Goal: Task Accomplishment & Management: Manage account settings

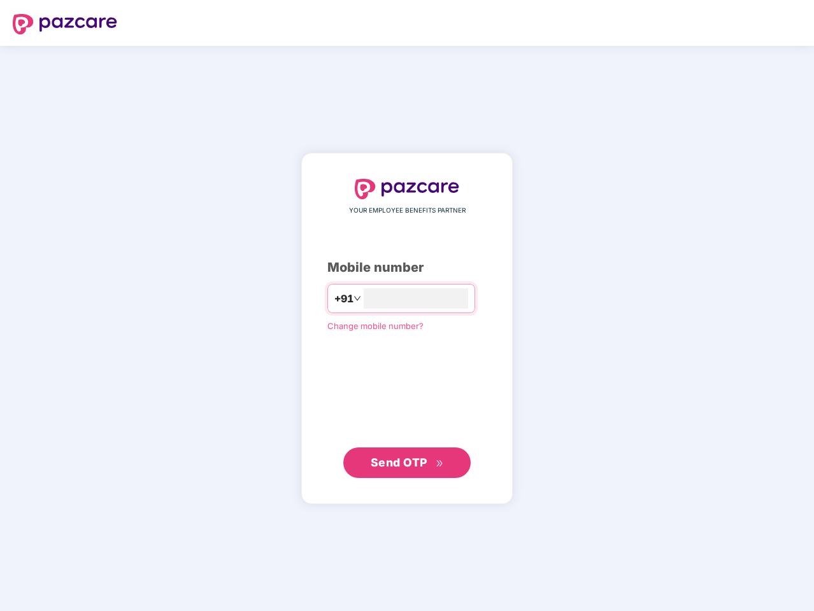
click at [407, 306] on input "number" at bounding box center [416, 298] width 104 height 20
click at [65, 24] on img at bounding box center [65, 24] width 104 height 20
click at [334, 299] on span "+91" at bounding box center [343, 299] width 19 height 16
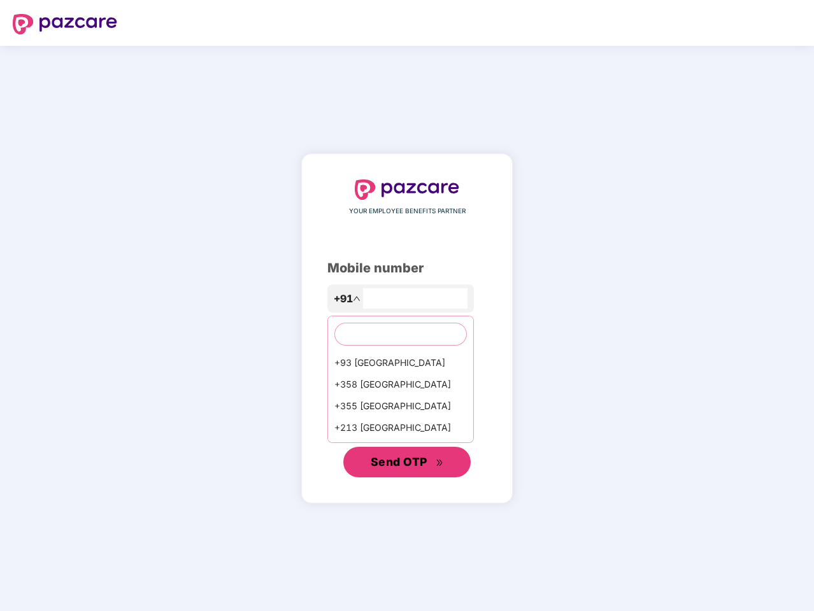
click at [407, 463] on span "Send OTP" at bounding box center [399, 461] width 57 height 13
